Goal: Information Seeking & Learning: Learn about a topic

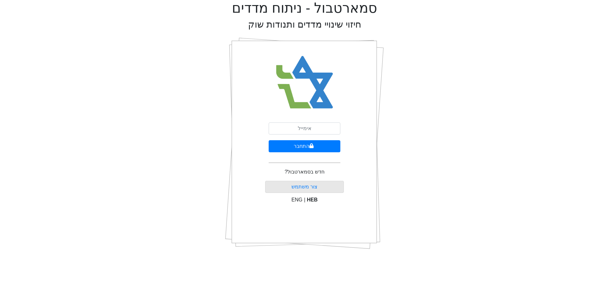
click at [307, 131] on input "email" at bounding box center [305, 128] width 72 height 12
type input "[EMAIL_ADDRESS][DOMAIN_NAME]"
click at [314, 147] on button "התחבר" at bounding box center [305, 146] width 72 height 12
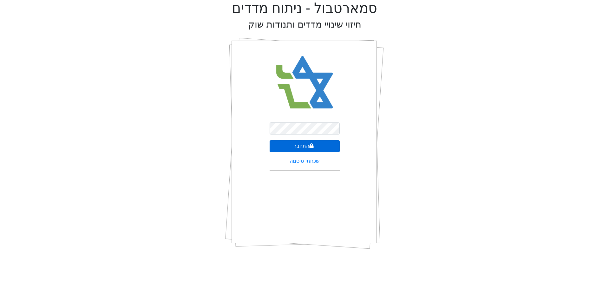
click at [310, 148] on button "התחבר" at bounding box center [305, 146] width 70 height 12
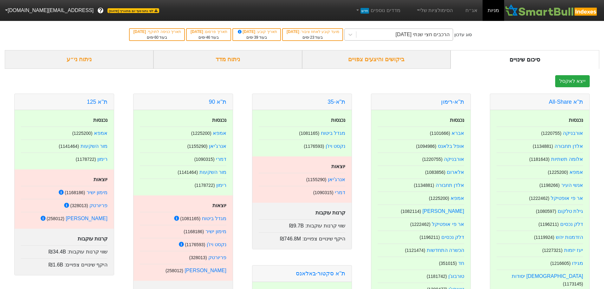
click at [417, 36] on div "הרכבים חצי שנתי [DATE]" at bounding box center [423, 35] width 54 height 8
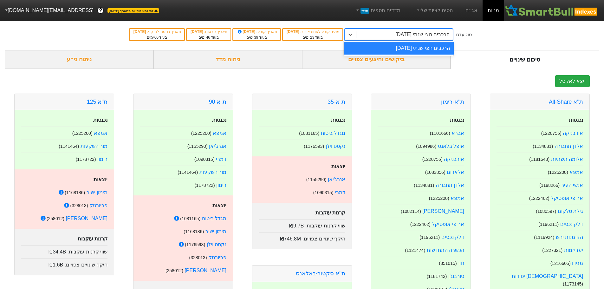
click at [423, 48] on div "הרכבים חצי שנתי [DATE]" at bounding box center [399, 48] width 110 height 13
click at [402, 34] on div "הרכבים חצי שנתי [DATE]" at bounding box center [423, 35] width 54 height 8
click at [406, 49] on div "הרכבים חצי שנתי [DATE]" at bounding box center [399, 48] width 110 height 13
click at [475, 10] on link "אג״ח" at bounding box center [472, 10] width 22 height 21
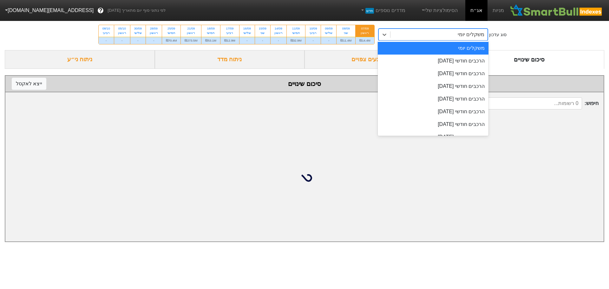
click at [431, 36] on div "משקלים יומי" at bounding box center [439, 34] width 97 height 11
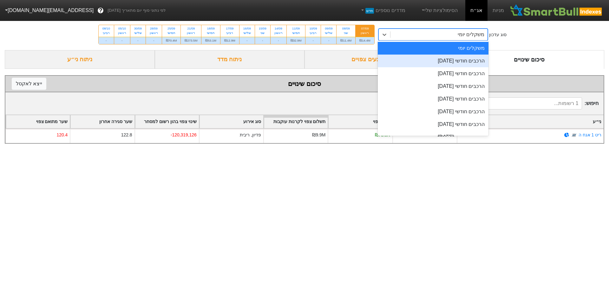
click at [440, 61] on div "הרכבים חודשי [DATE]" at bounding box center [433, 61] width 111 height 13
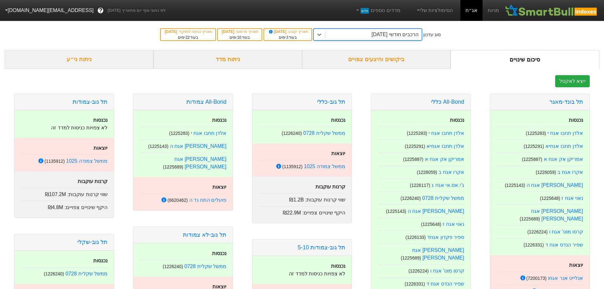
click at [397, 63] on div "ביקושים והיצעים צפויים" at bounding box center [376, 59] width 149 height 19
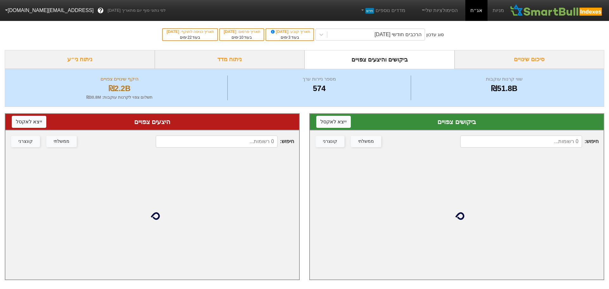
click at [510, 143] on input at bounding box center [521, 141] width 122 height 12
type input "t"
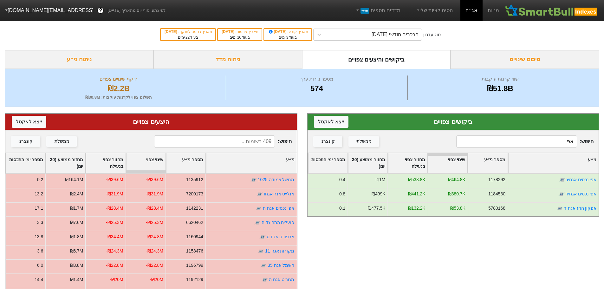
type input "א"
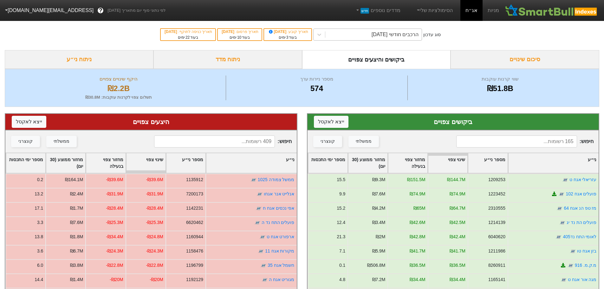
click at [381, 35] on div "הרכבים חודשי [DATE]" at bounding box center [395, 35] width 47 height 8
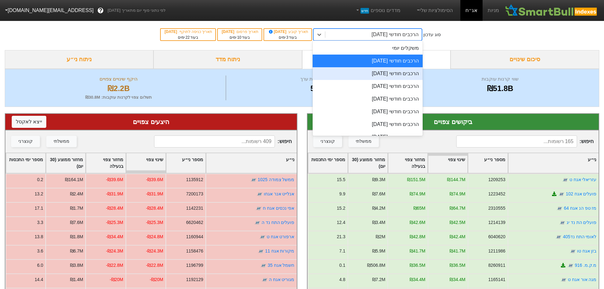
click at [384, 73] on div "הרכבים חודשי [DATE]" at bounding box center [368, 73] width 110 height 13
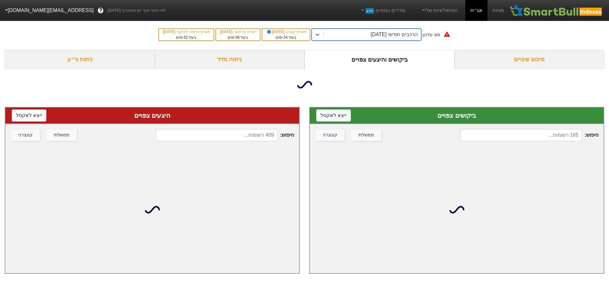
click at [547, 136] on input at bounding box center [521, 135] width 122 height 12
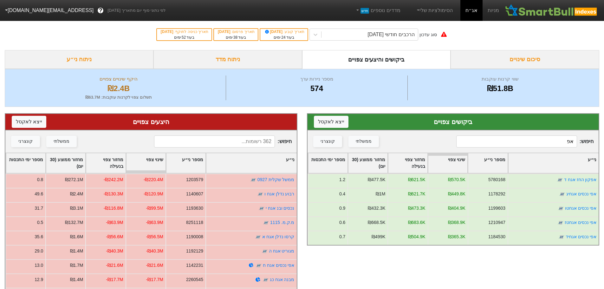
type input "אפ"
